Goal: Information Seeking & Learning: Compare options

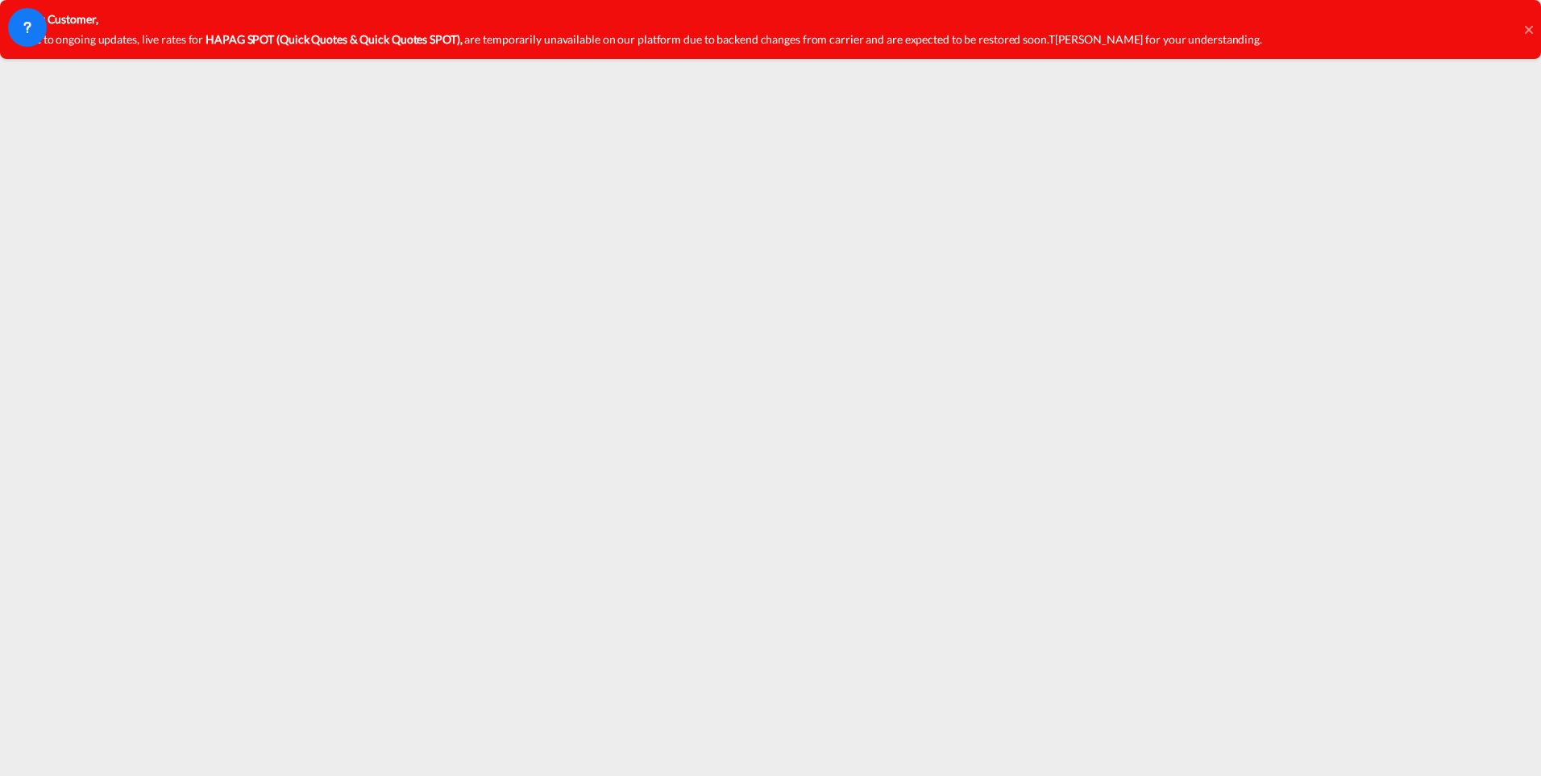
click at [1528, 31] on icon at bounding box center [1529, 29] width 8 height 8
